Goal: Information Seeking & Learning: Check status

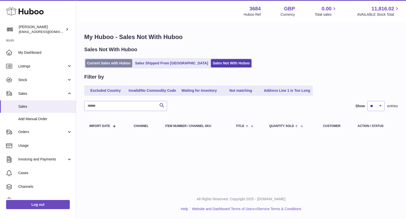
click at [118, 63] on link "Current Sales with Huboo" at bounding box center [108, 63] width 47 height 8
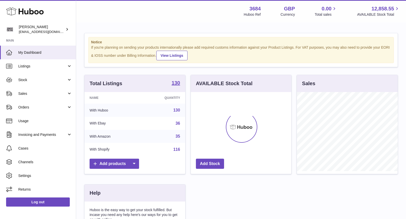
scroll to position [79, 101]
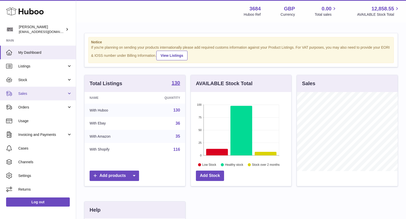
click at [32, 91] on span "Sales" at bounding box center [42, 93] width 48 height 5
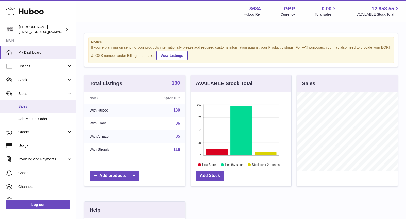
click at [37, 108] on span "Sales" at bounding box center [45, 106] width 54 height 5
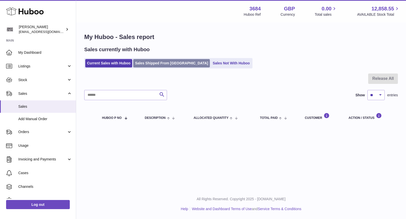
click at [168, 65] on link "Sales Shipped From Huboo" at bounding box center [171, 63] width 77 height 8
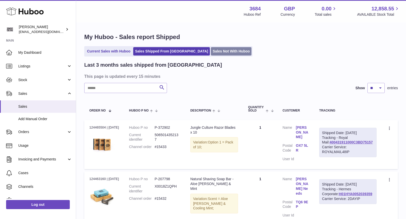
click at [211, 51] on link "Sales Not With Huboo" at bounding box center [231, 51] width 41 height 8
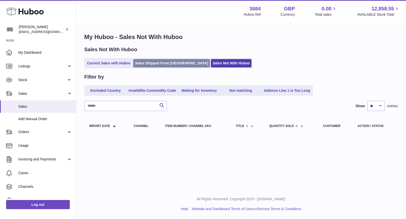
click at [148, 63] on link "Sales Shipped From [GEOGRAPHIC_DATA]" at bounding box center [171, 63] width 77 height 8
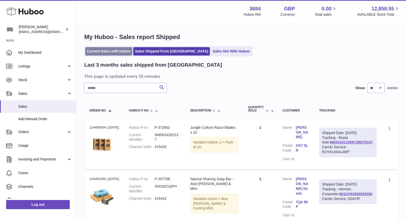
click at [113, 48] on link "Current Sales with Huboo" at bounding box center [108, 51] width 47 height 8
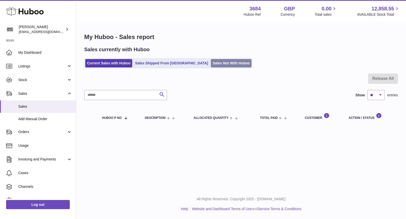
click at [211, 62] on link "Sales Not With Huboo" at bounding box center [231, 63] width 41 height 8
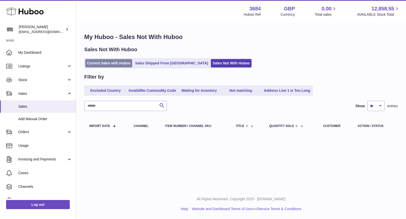
click at [111, 62] on link "Current Sales with Huboo" at bounding box center [108, 63] width 47 height 8
